Goal: Task Accomplishment & Management: Manage account settings

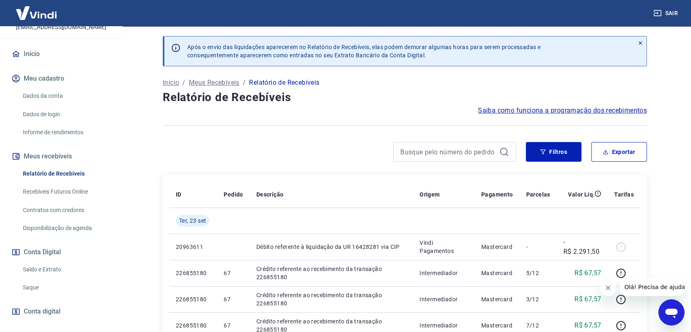
scroll to position [91, 0]
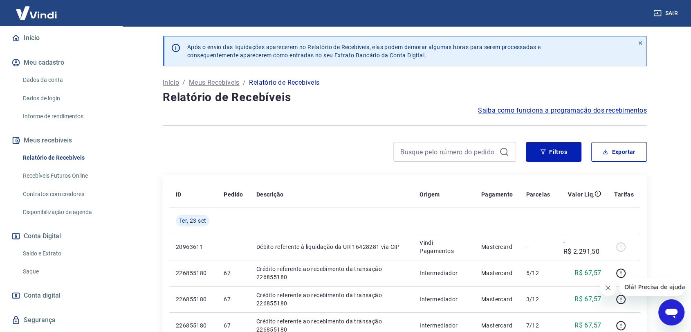
click at [54, 245] on link "Saldo e Extrato" at bounding box center [66, 253] width 93 height 17
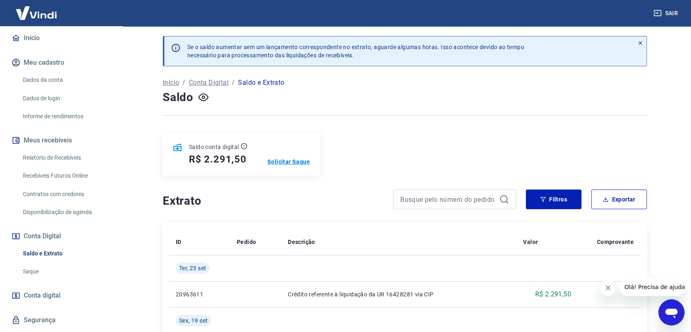
click at [288, 162] on p "Solicitar Saque" at bounding box center [289, 162] width 43 height 8
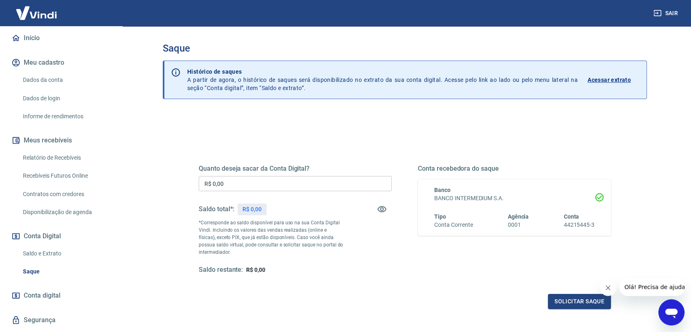
click at [275, 183] on input "R$ 0,00" at bounding box center [295, 183] width 193 height 15
type input "R$ 2.291,50"
click at [569, 302] on button "Solicitar saque" at bounding box center [579, 301] width 63 height 15
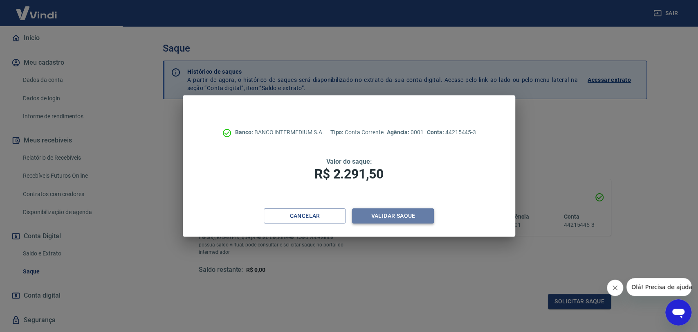
click at [376, 218] on button "Validar saque" at bounding box center [393, 215] width 82 height 15
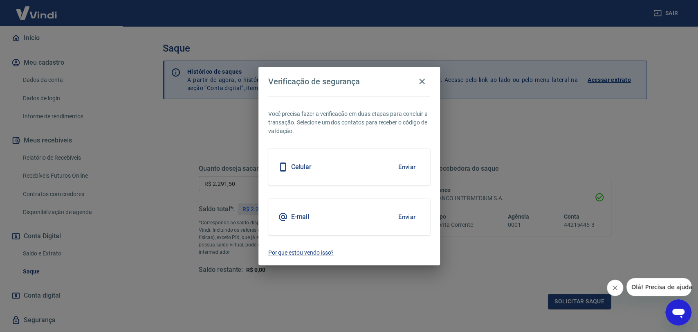
click at [307, 213] on h5 "E-mail" at bounding box center [300, 217] width 18 height 8
click at [406, 216] on button "Enviar" at bounding box center [407, 216] width 27 height 17
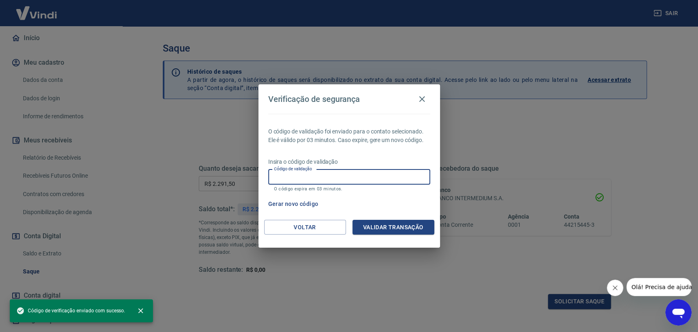
click at [334, 171] on input "Código de validação" at bounding box center [349, 176] width 162 height 15
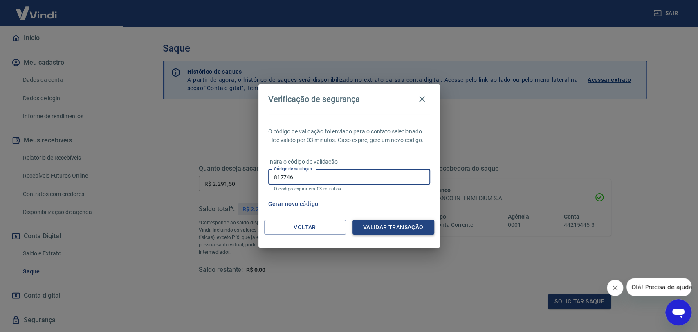
type input "817746"
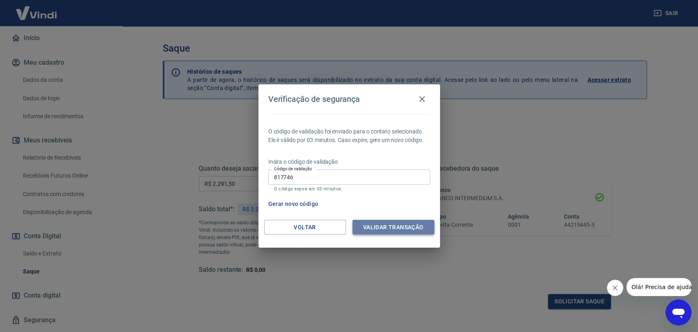
click at [376, 230] on button "Validar transação" at bounding box center [394, 227] width 82 height 15
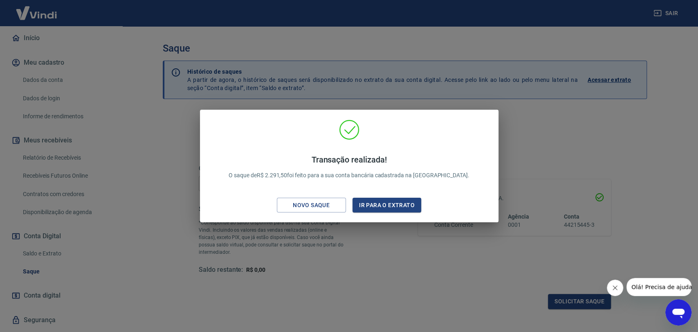
click at [512, 164] on div "Transação realizada! O saque de R$ 2.291,50 foi feito para a sua conta bancária…" at bounding box center [349, 166] width 698 height 332
